Goal: Find specific page/section: Find specific page/section

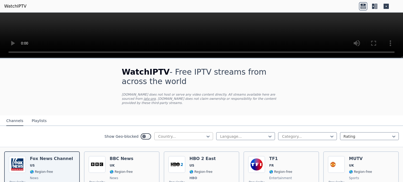
click at [176, 134] on div at bounding box center [182, 136] width 48 height 5
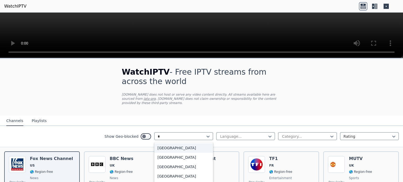
type input "**"
click at [168, 144] on div "Hungary" at bounding box center [183, 147] width 59 height 9
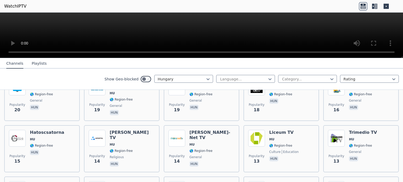
scroll to position [178, 0]
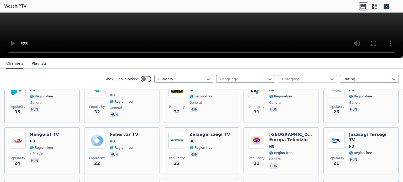
click at [301, 77] on div at bounding box center [305, 79] width 48 height 5
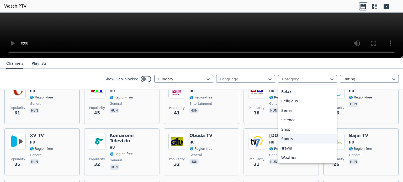
click at [288, 140] on div "Sports" at bounding box center [307, 138] width 59 height 9
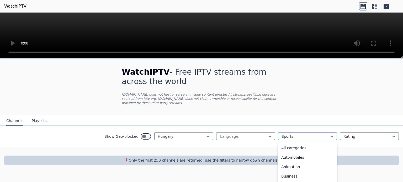
click at [301, 134] on div at bounding box center [305, 136] width 48 height 5
click at [290, 143] on div "All categories" at bounding box center [307, 147] width 59 height 9
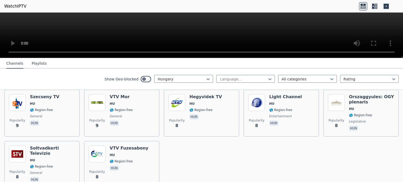
scroll to position [545, 0]
